Goal: Information Seeking & Learning: Learn about a topic

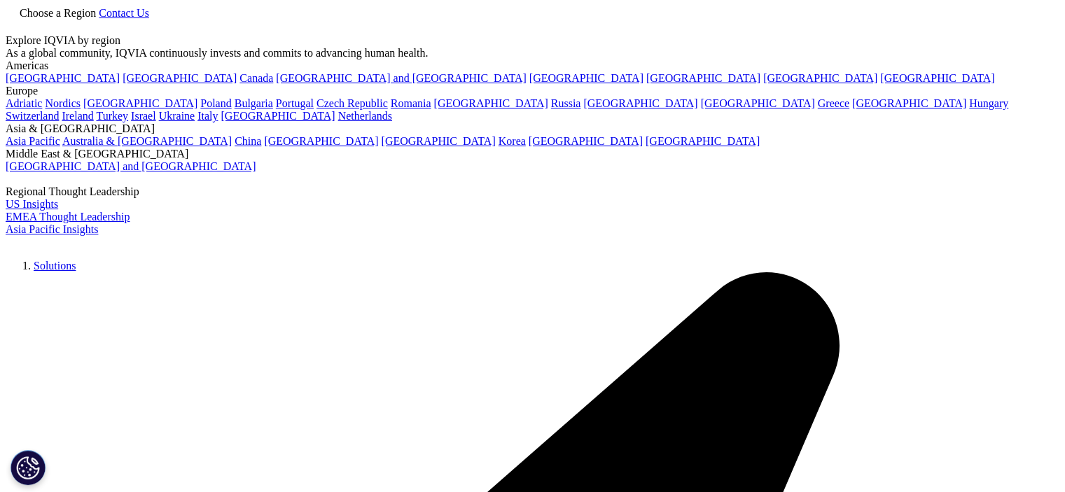
scroll to position [93, 0]
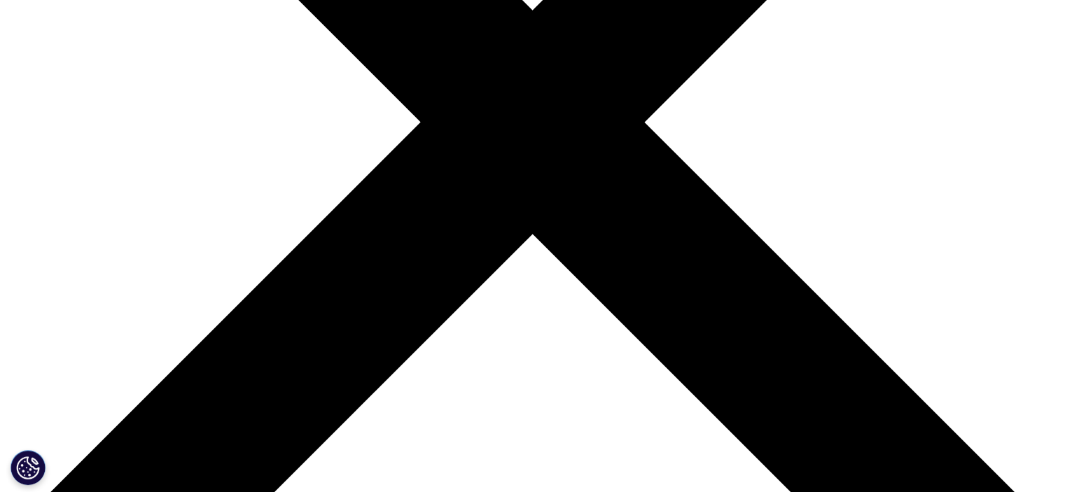
scroll to position [420, 0]
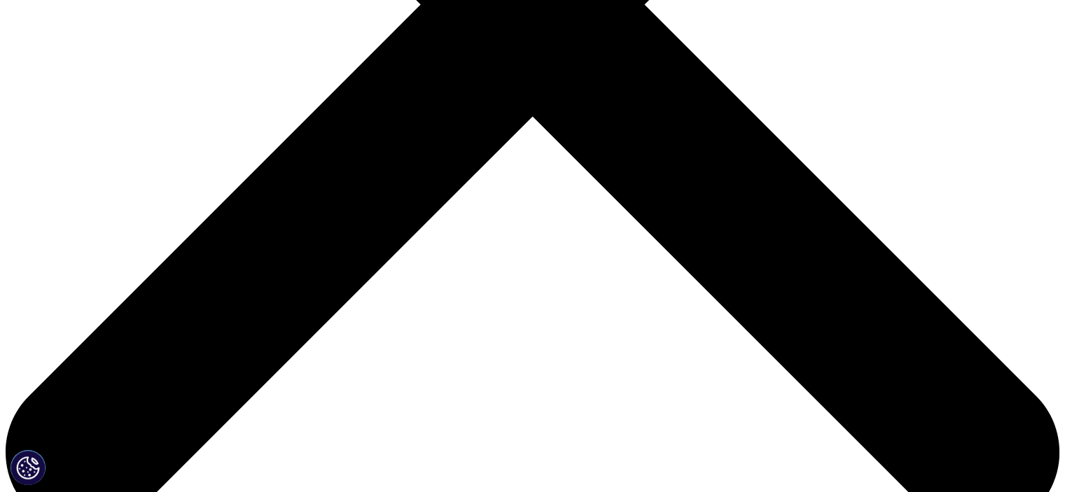
scroll to position [560, 0]
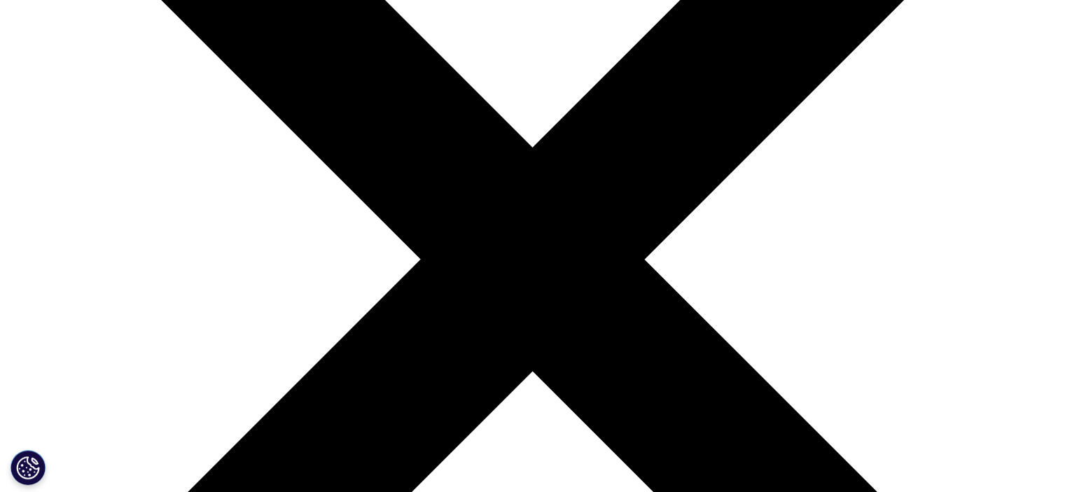
scroll to position [280, 0]
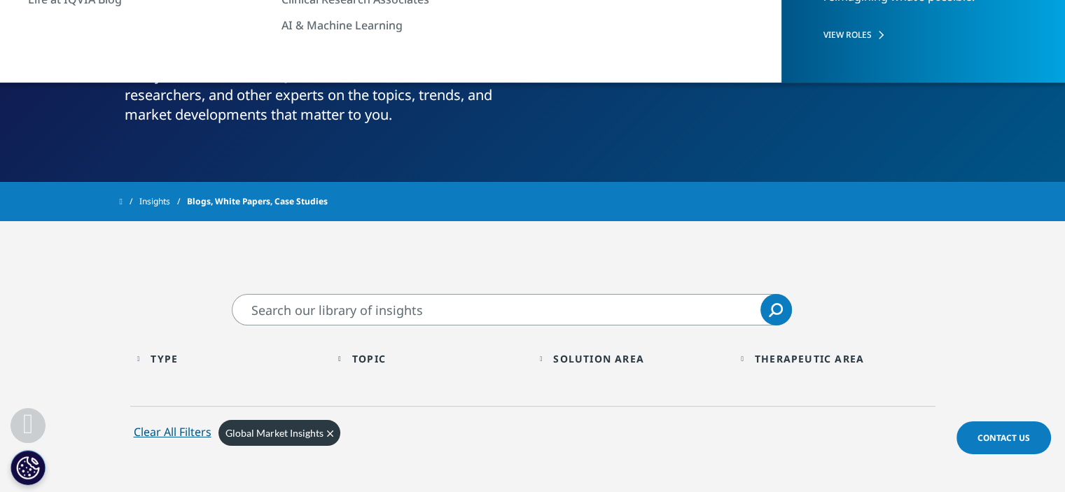
click at [447, 309] on input "Search" at bounding box center [512, 310] width 560 height 32
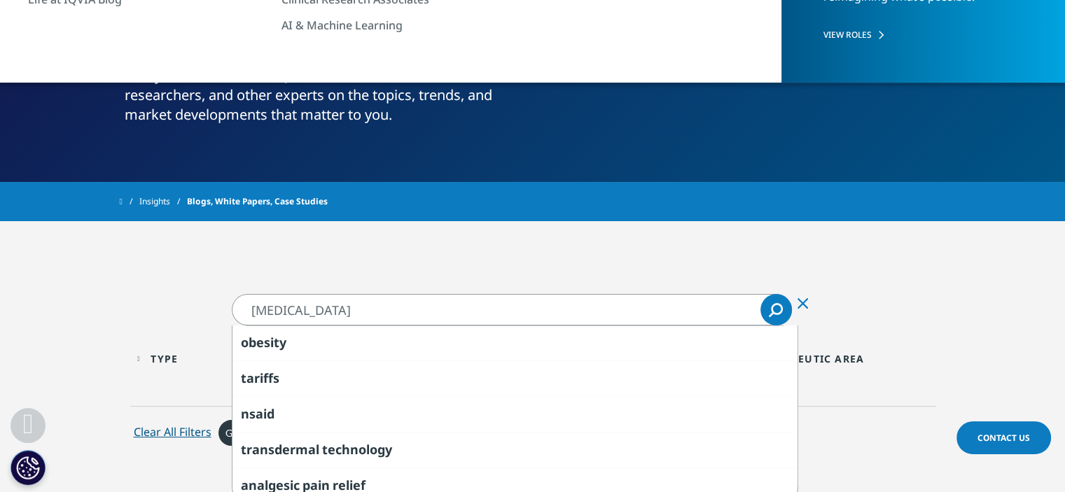
type input "melanoma"
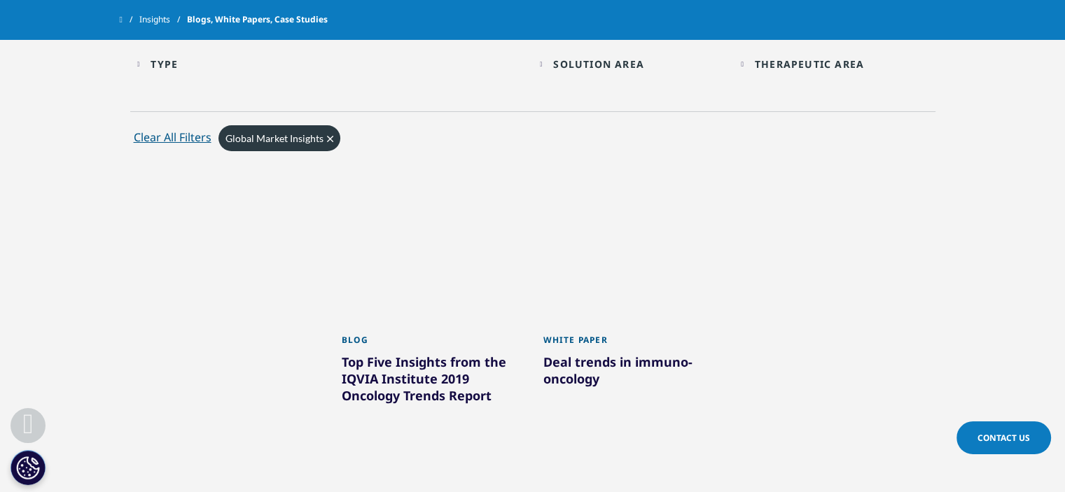
scroll to position [560, 0]
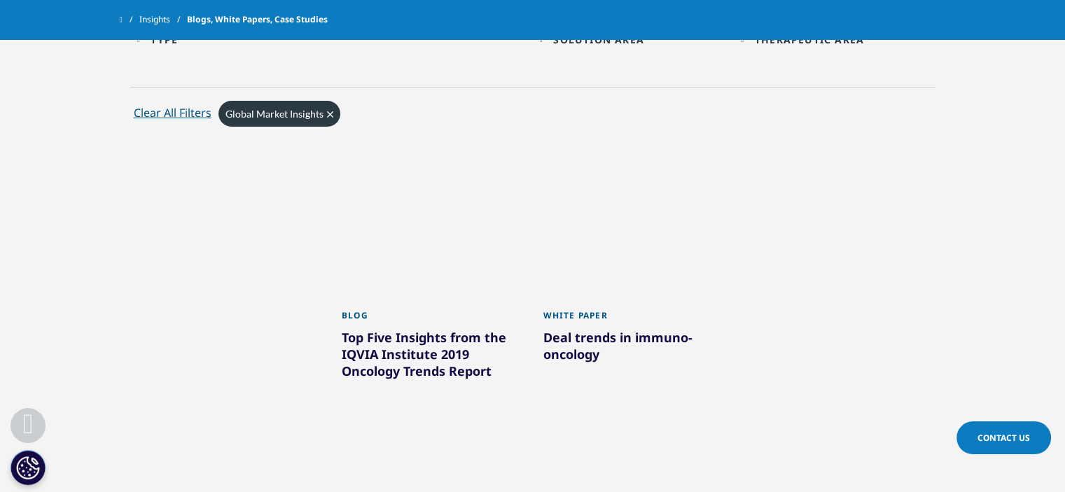
click at [874, 302] on div "Blog Top Five Insights from the IQVIA Institute 2019 Oncology Trends Report Lea…" at bounding box center [532, 288] width 805 height 275
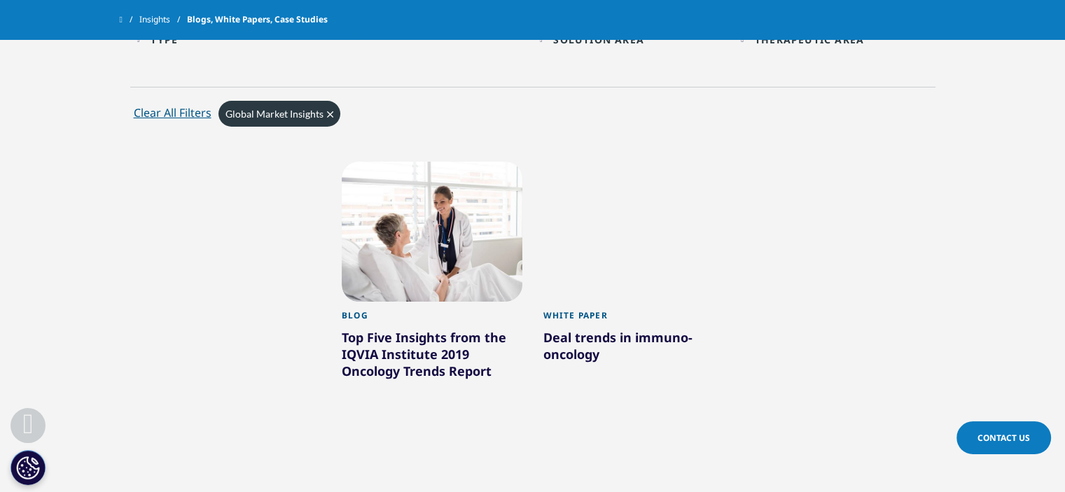
click at [423, 237] on div at bounding box center [432, 232] width 181 height 140
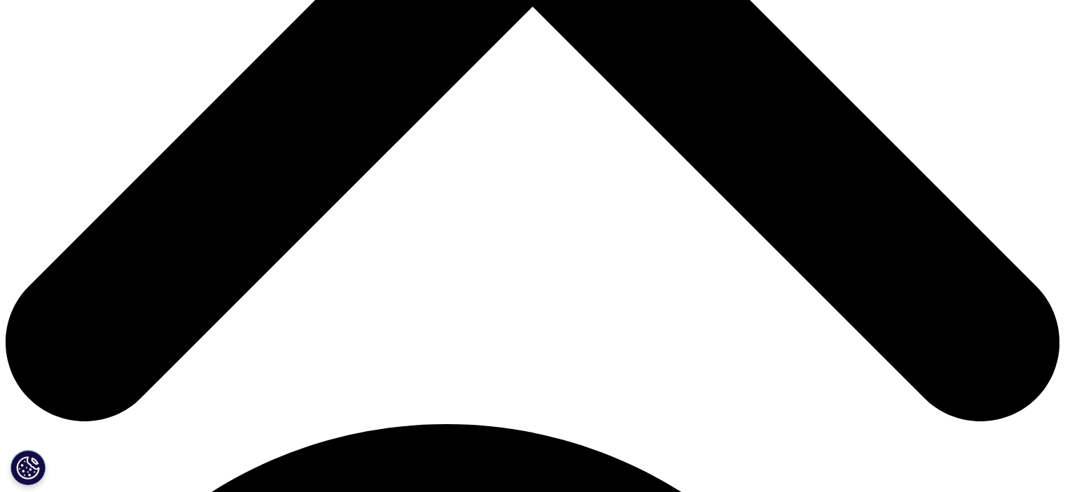
scroll to position [653, 0]
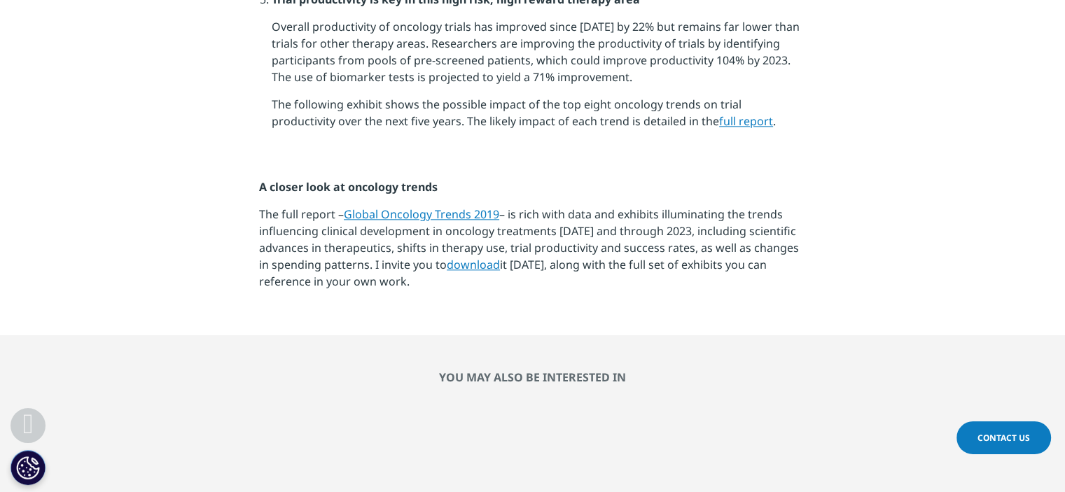
scroll to position [1727, 0]
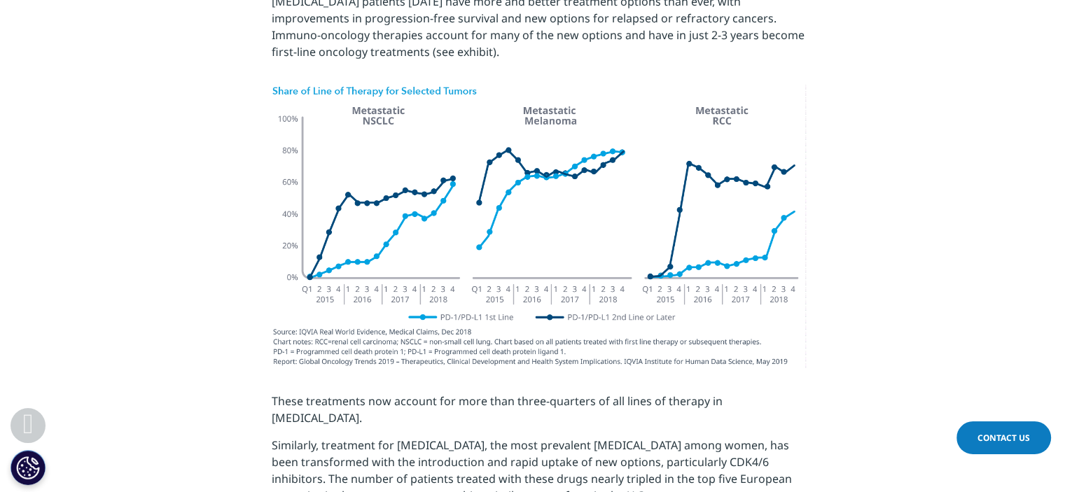
scroll to position [746, 0]
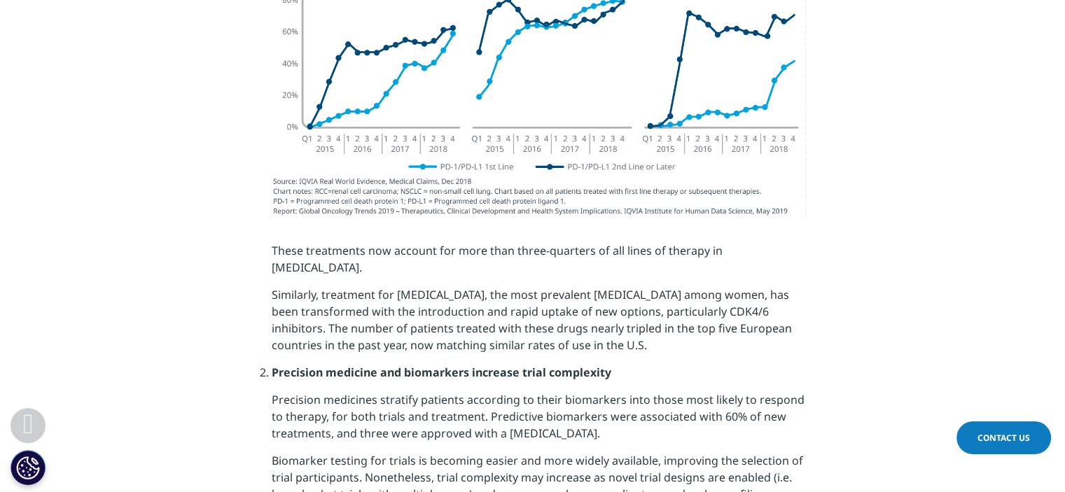
scroll to position [1026, 0]
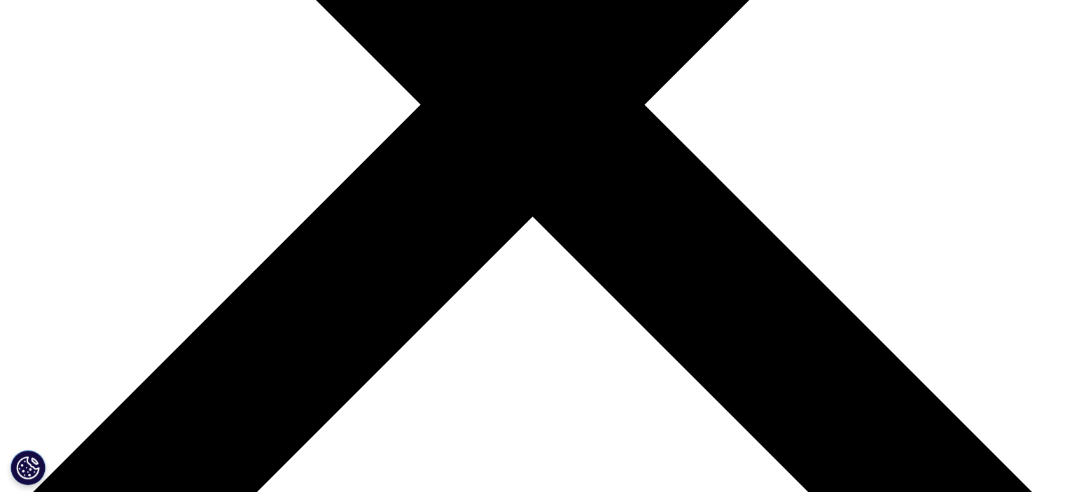
scroll to position [412, 0]
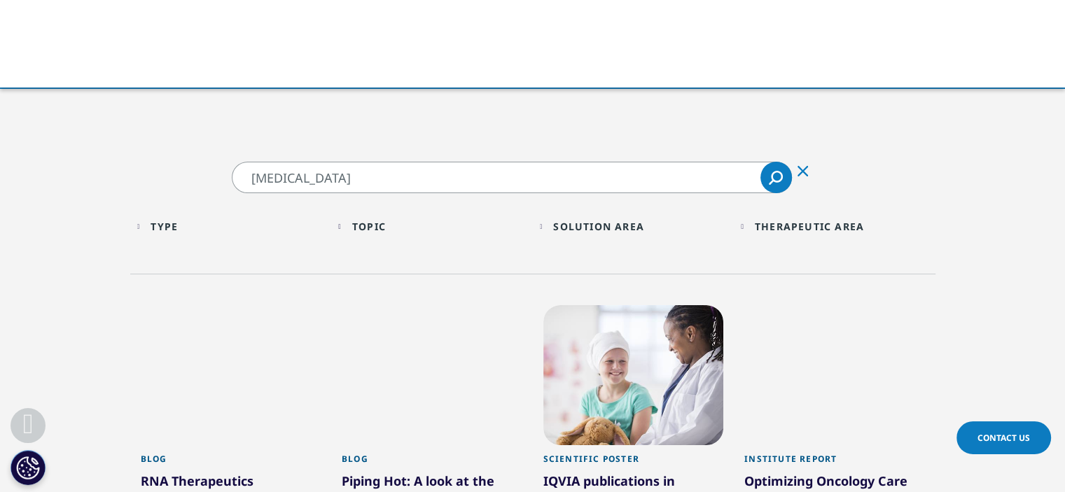
click at [771, 187] on link "Search Loading" at bounding box center [776, 178] width 32 height 32
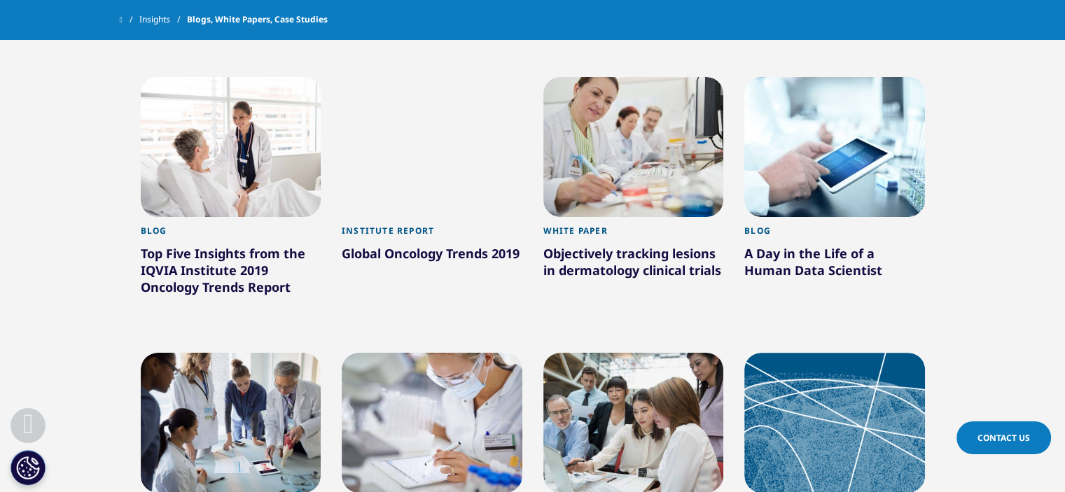
scroll to position [879, 0]
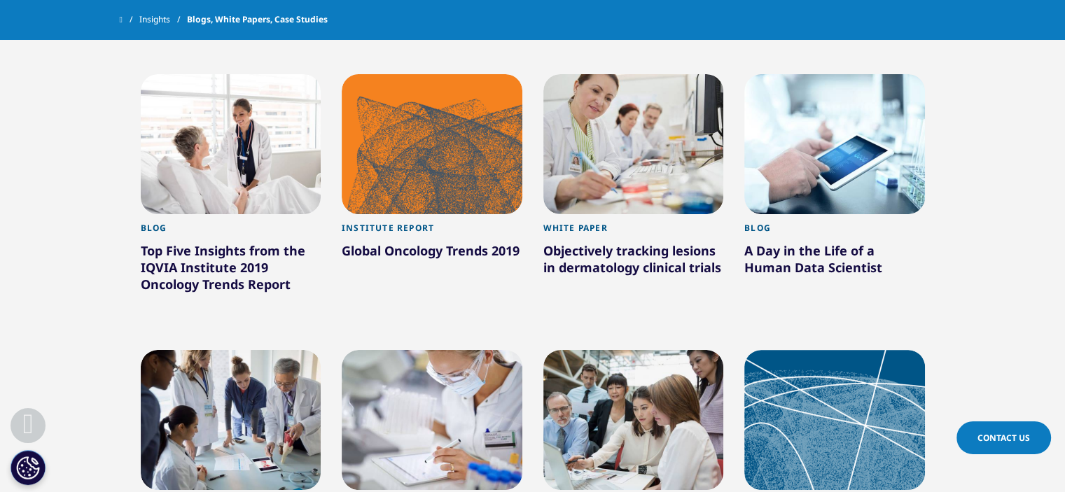
click at [92, 302] on section "melanoma melanoma Clear Search Loading Type Loading Clear Or/And Operator Toggl…" at bounding box center [532, 164] width 1065 height 1017
click at [73, 254] on section "melanoma melanoma Clear Search Loading Type Loading Clear Or/And Operator Toggl…" at bounding box center [532, 164] width 1065 height 1017
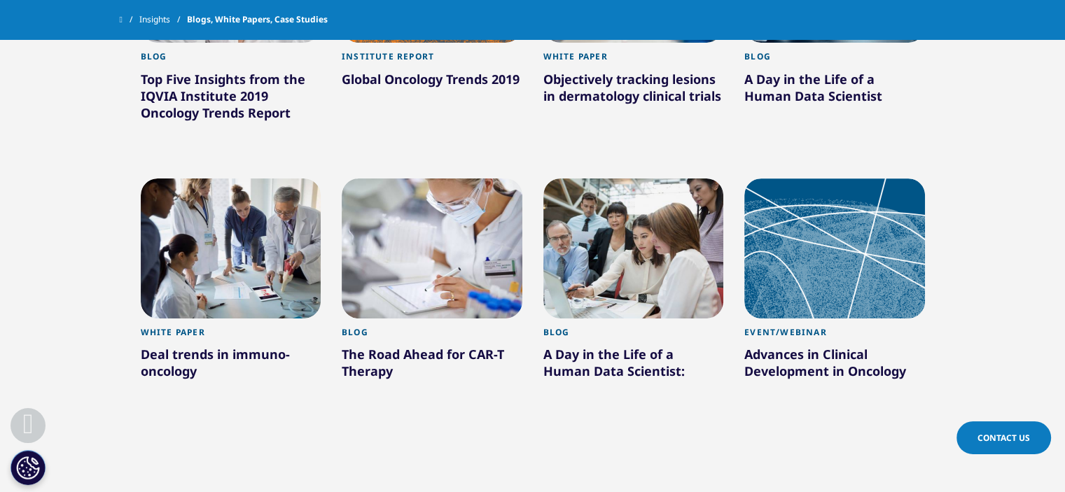
scroll to position [1066, 0]
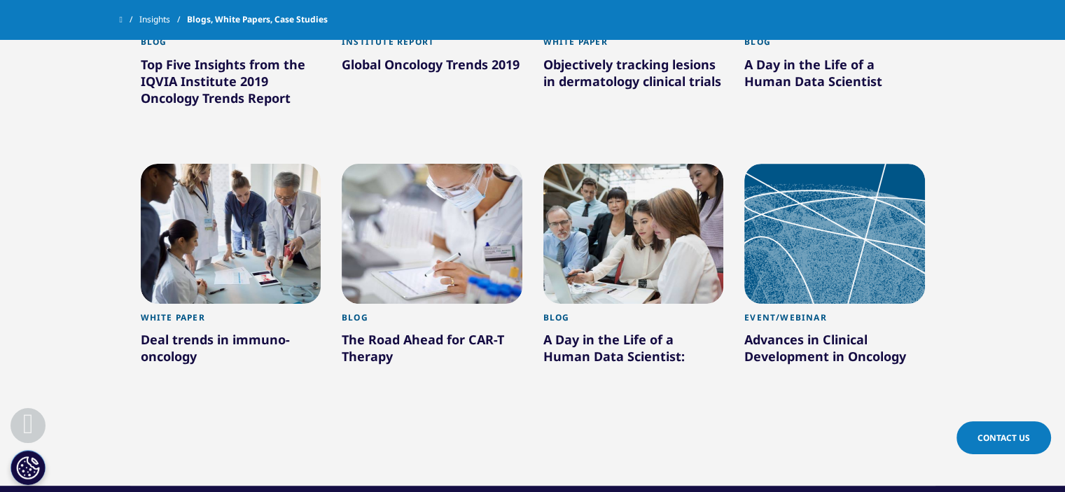
click at [299, 408] on div "White Paper Deal trends in immuno-oncology Learn More" at bounding box center [231, 422] width 181 height 237
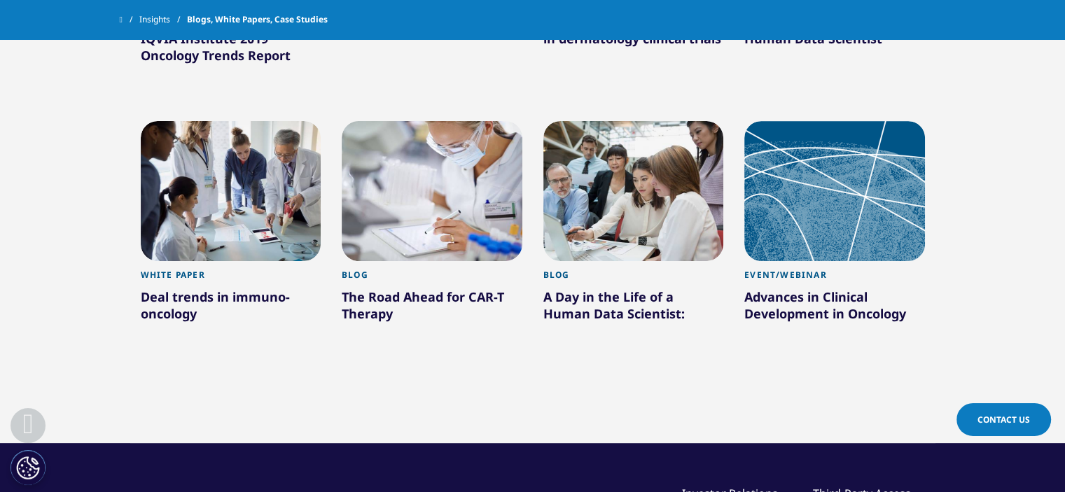
scroll to position [1113, 0]
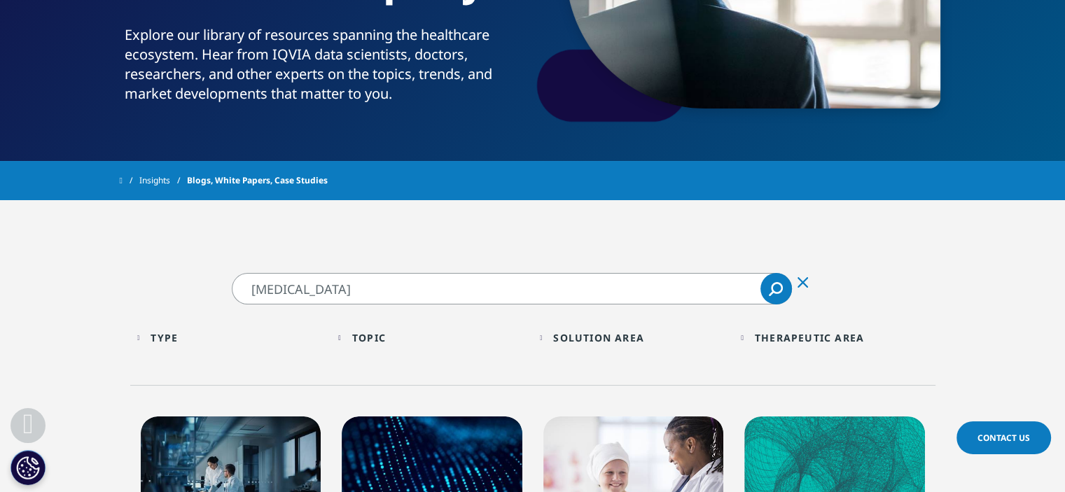
scroll to position [365, 0]
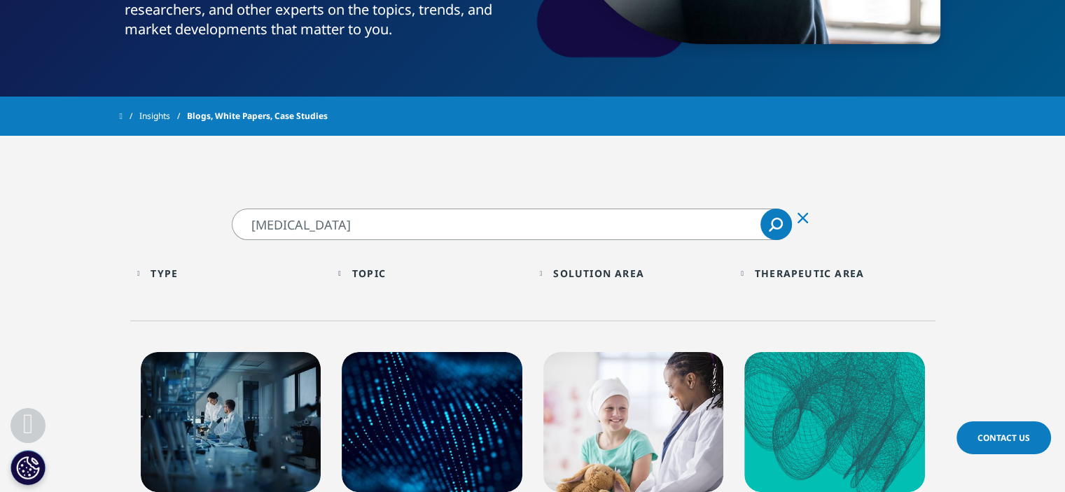
click at [173, 274] on div "Type" at bounding box center [164, 273] width 27 height 13
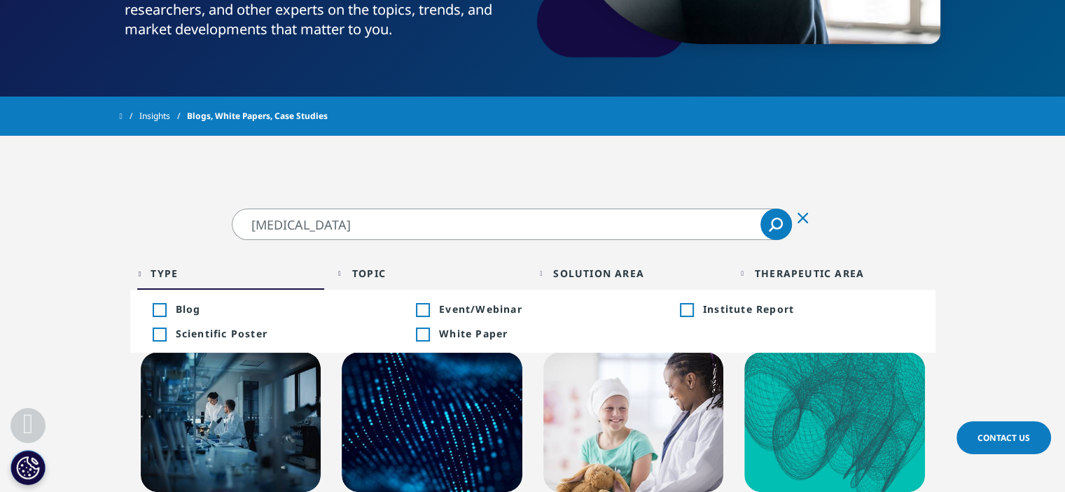
click at [380, 277] on div "Topic" at bounding box center [369, 273] width 34 height 13
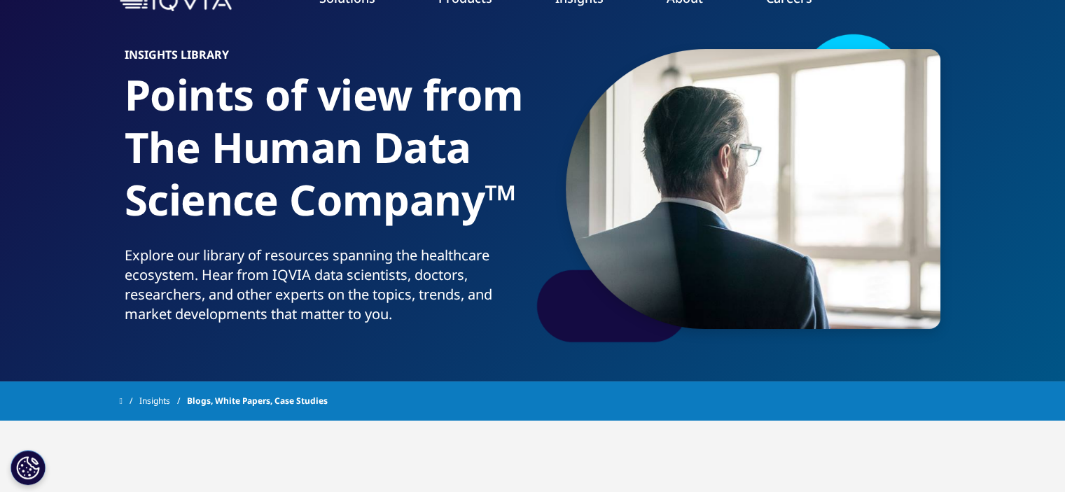
scroll to position [39, 0]
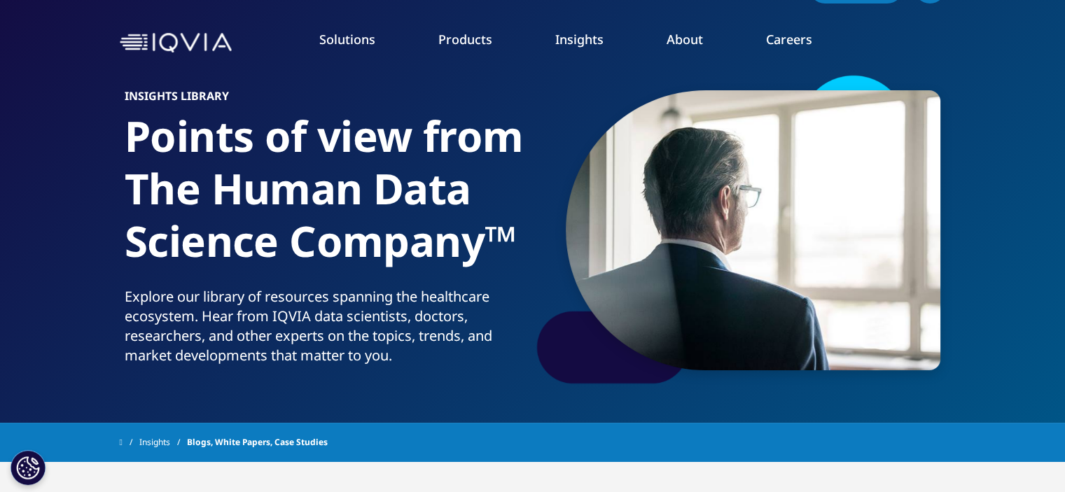
click at [291, 211] on link "SEE LATEST REPORTS" at bounding box center [354, 216] width 208 height 12
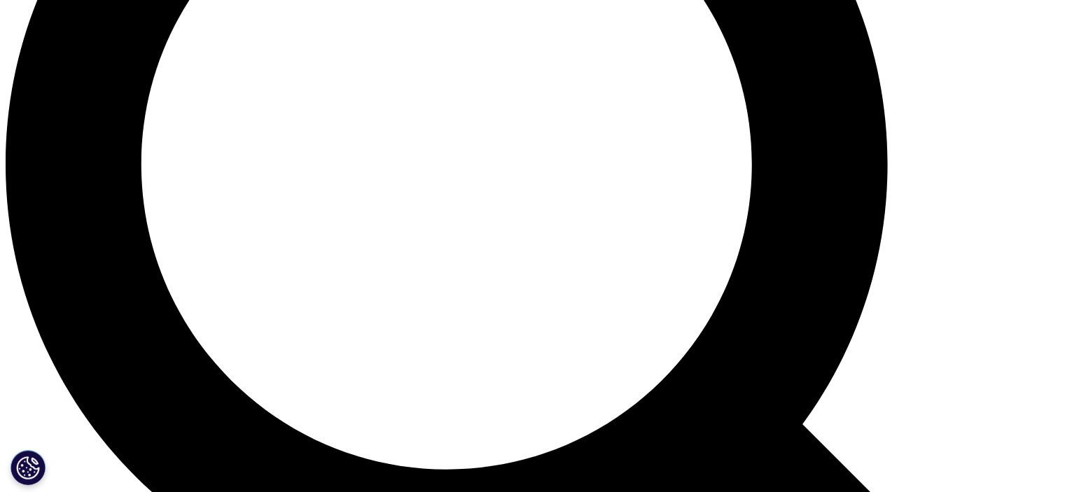
scroll to position [1354, 0]
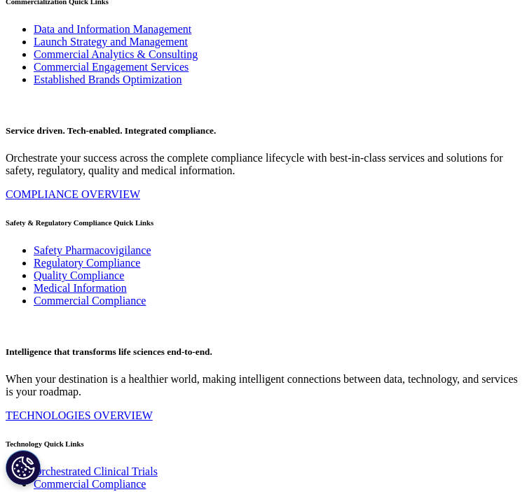
scroll to position [665, 505]
